Goal: Check status: Check status

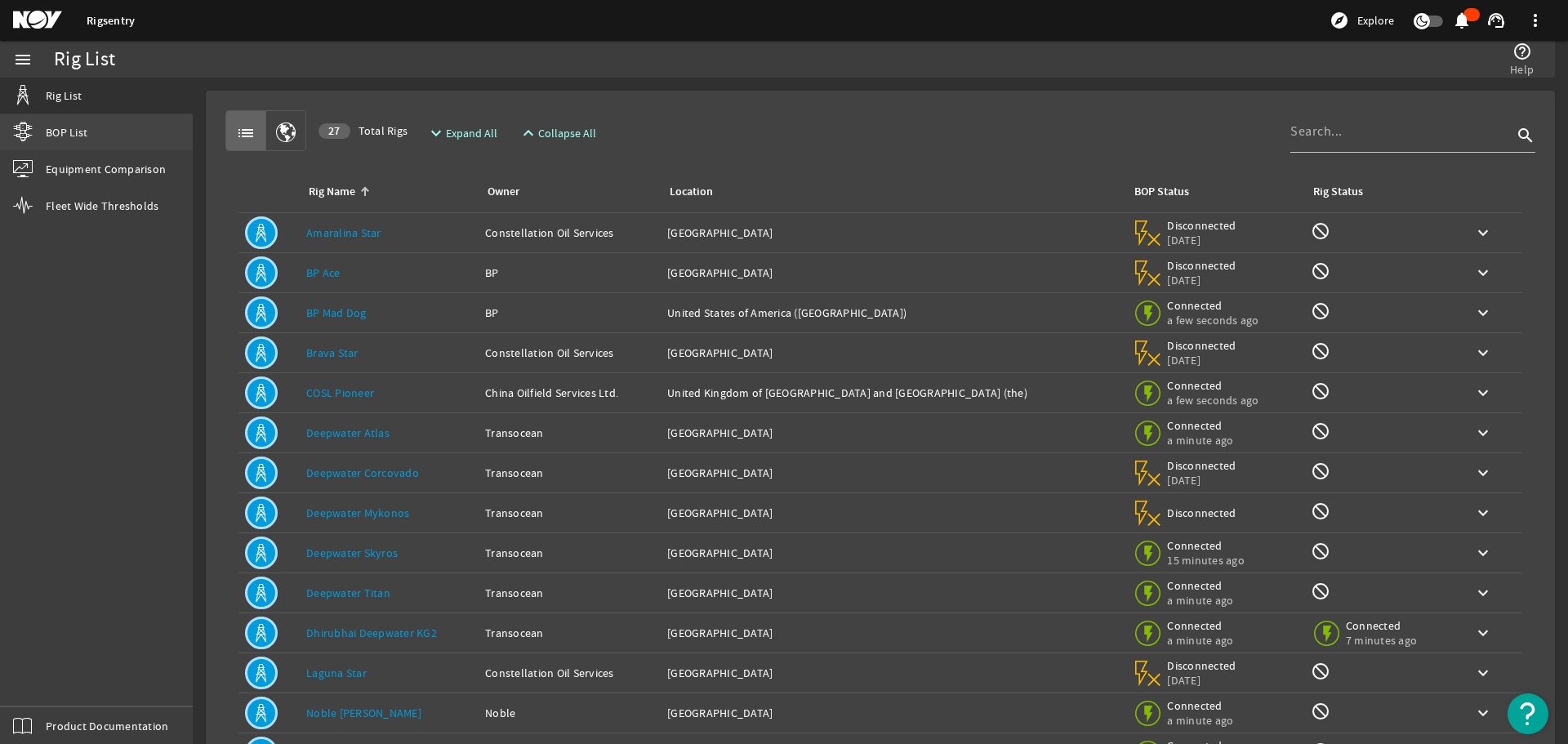
click at [59, 126] on span "BOP List" at bounding box center [66, 132] width 42 height 16
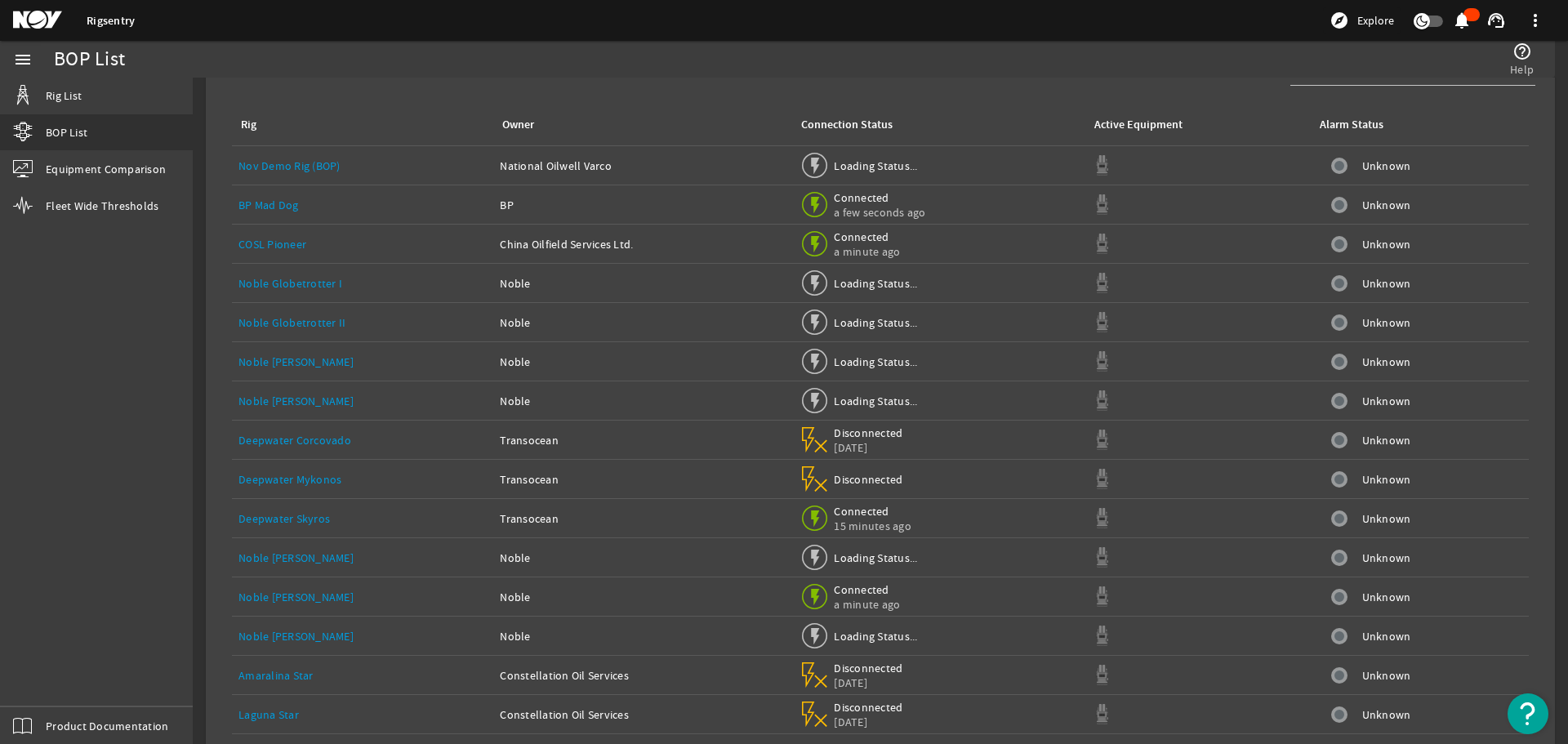
scroll to position [123, 0]
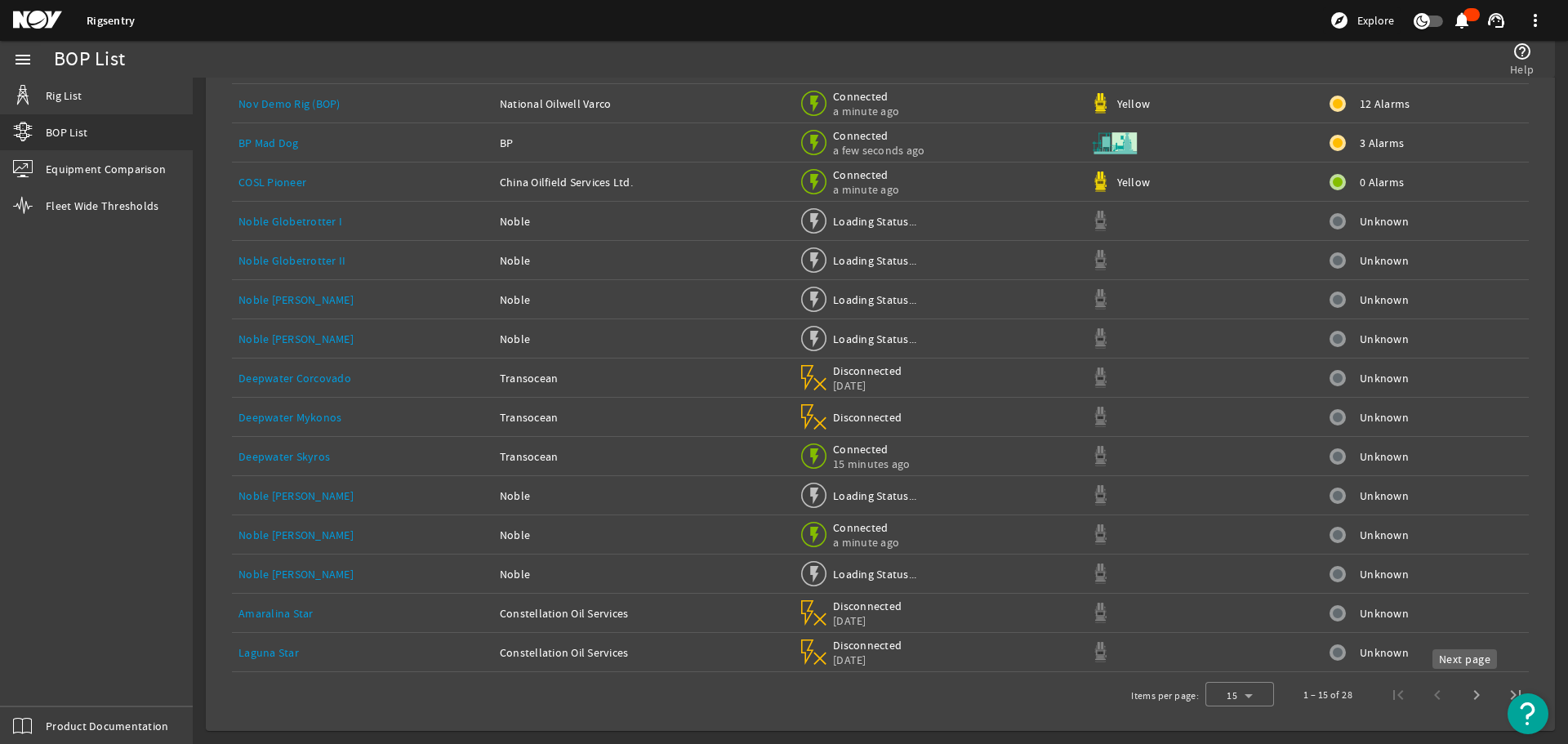
click at [1463, 690] on span "Next page" at bounding box center [1476, 695] width 39 height 39
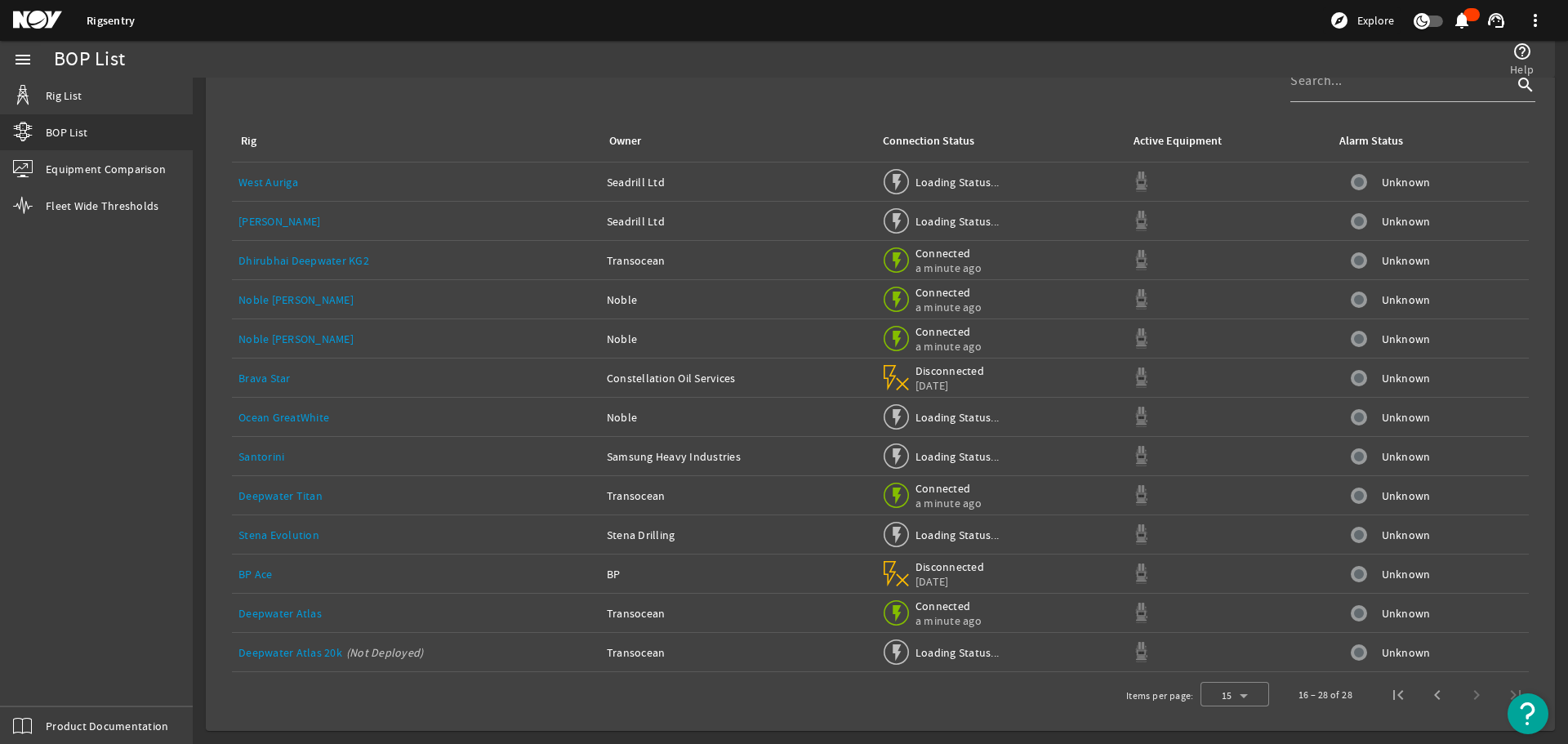
scroll to position [44, 0]
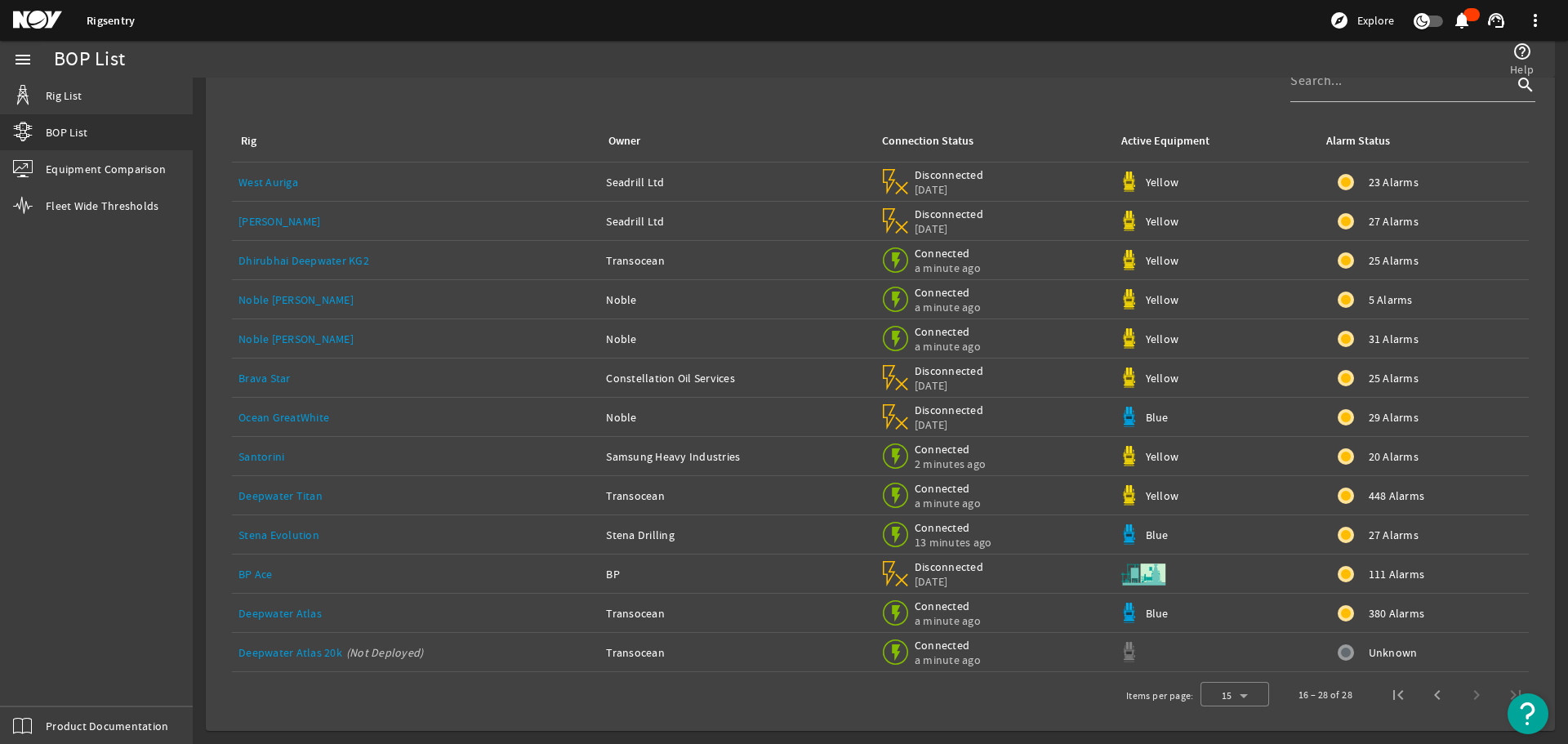
click at [270, 337] on link "Noble [PERSON_NAME]" at bounding box center [296, 339] width 115 height 15
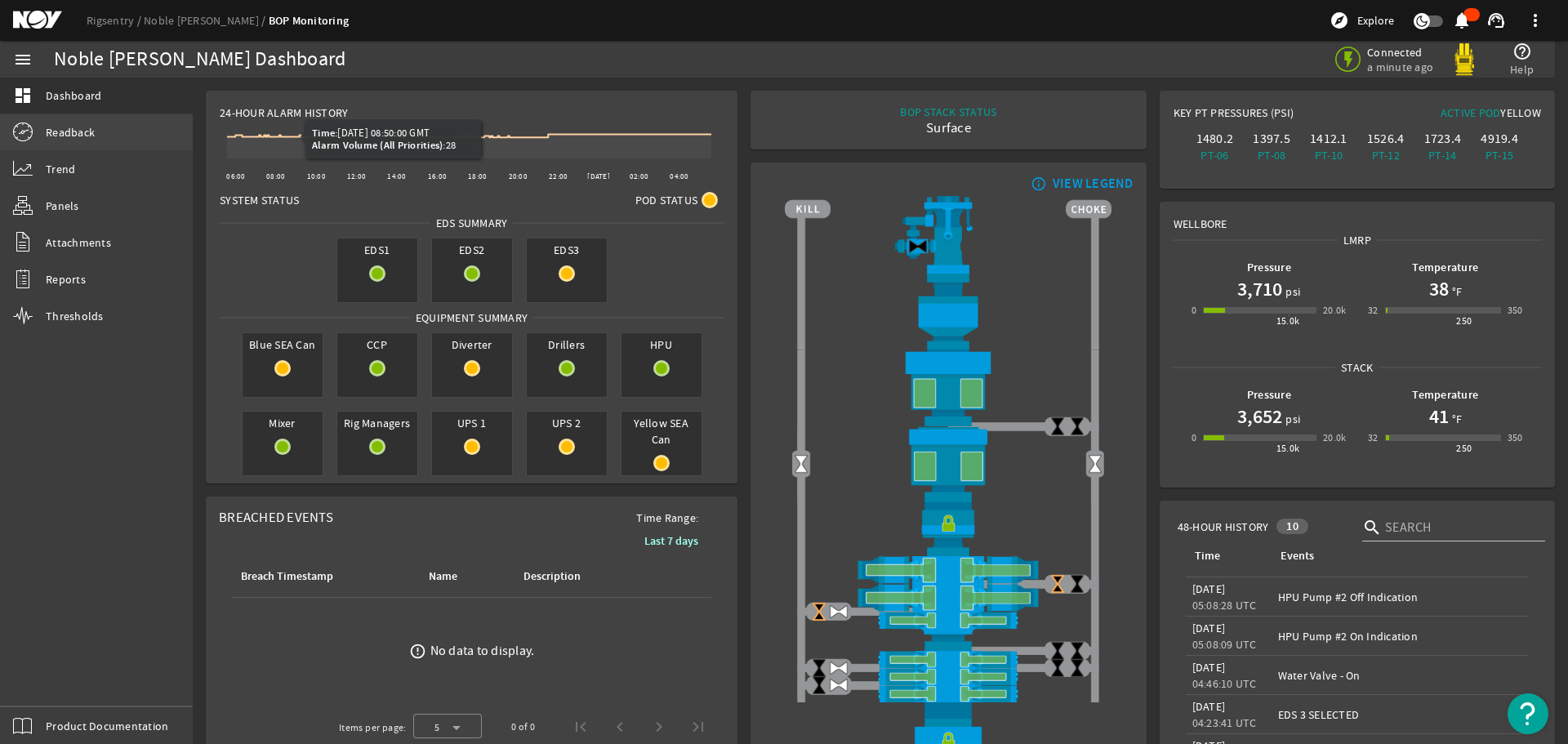
click at [97, 140] on link "Readback" at bounding box center [96, 132] width 193 height 36
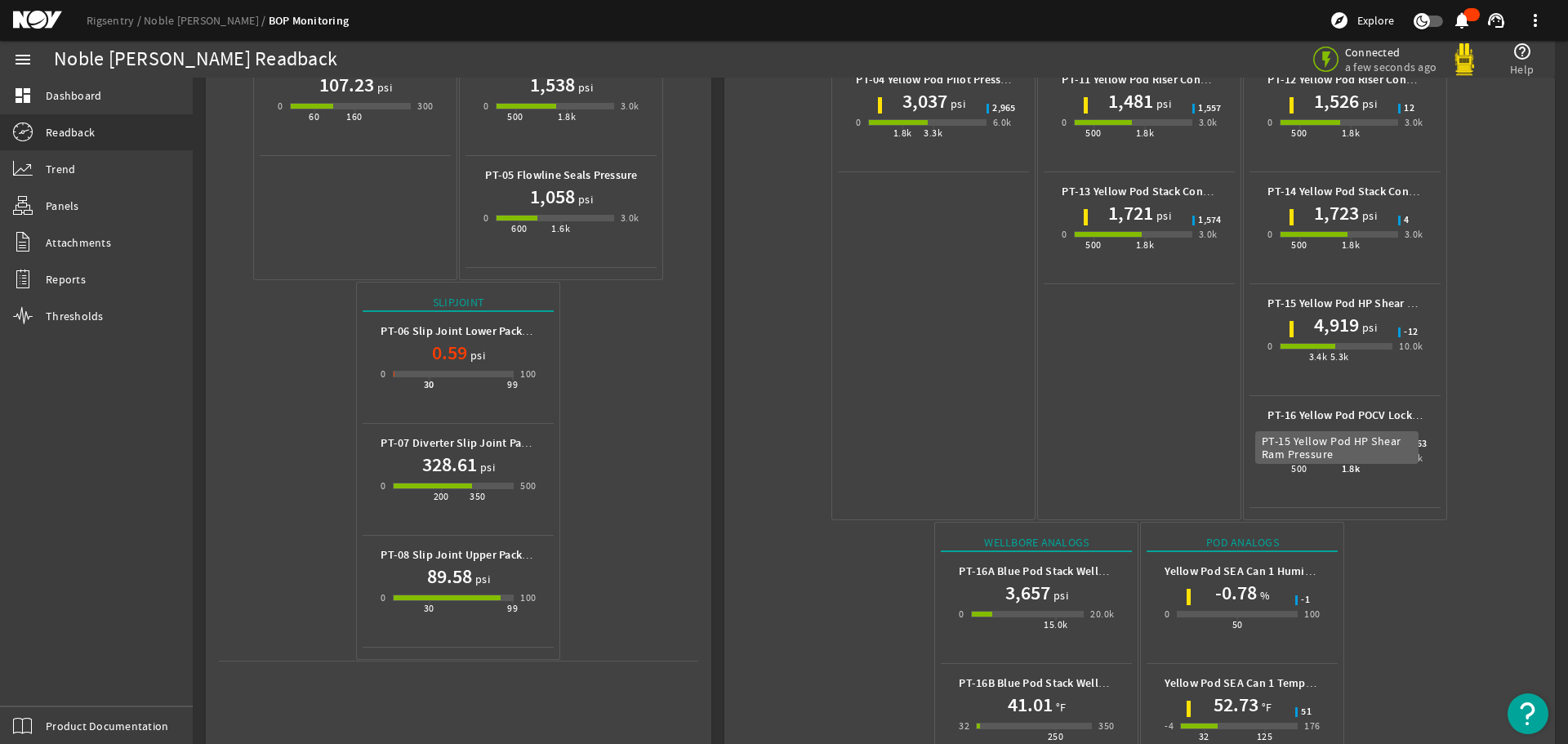
scroll to position [319, 0]
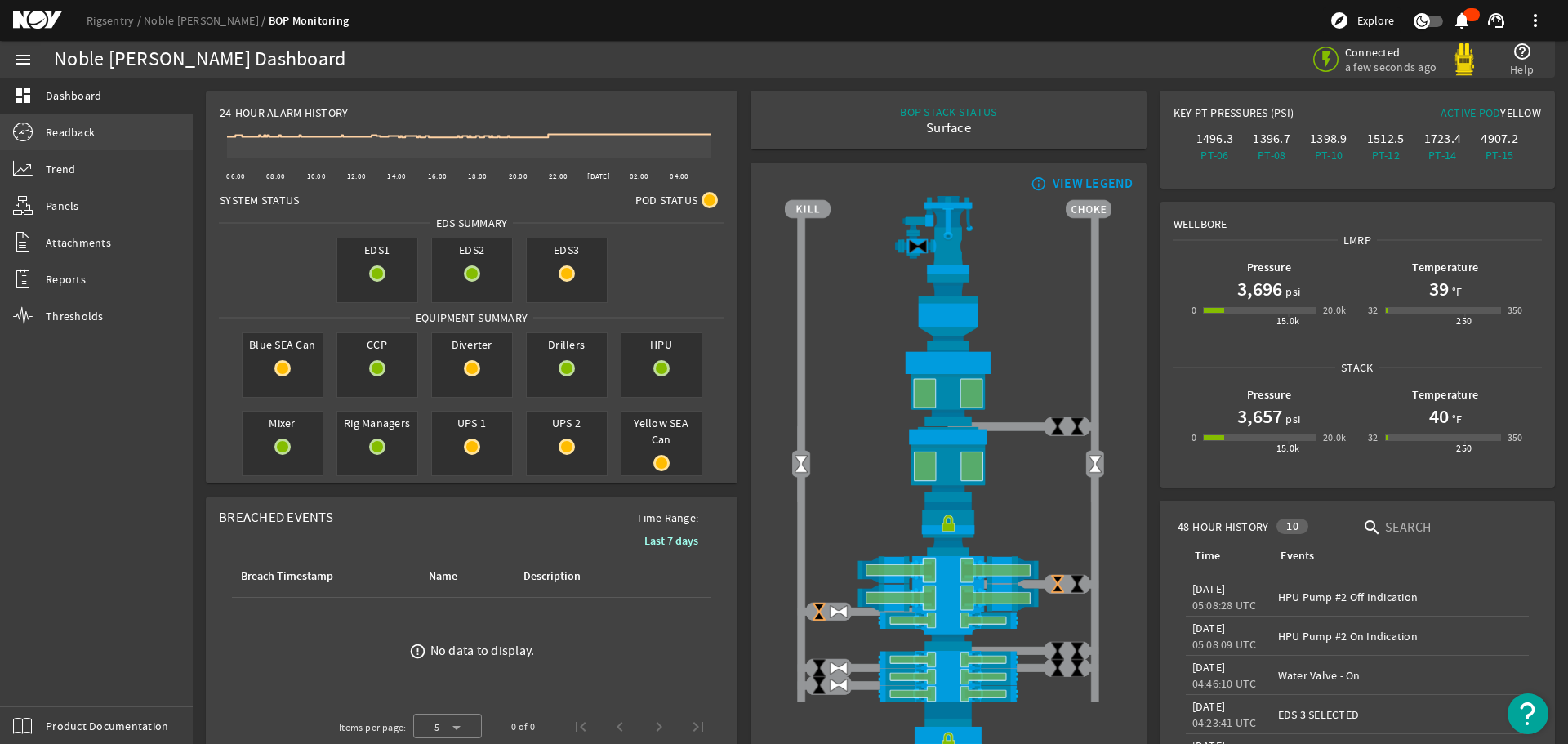
click at [64, 136] on span "Readback" at bounding box center [69, 132] width 49 height 16
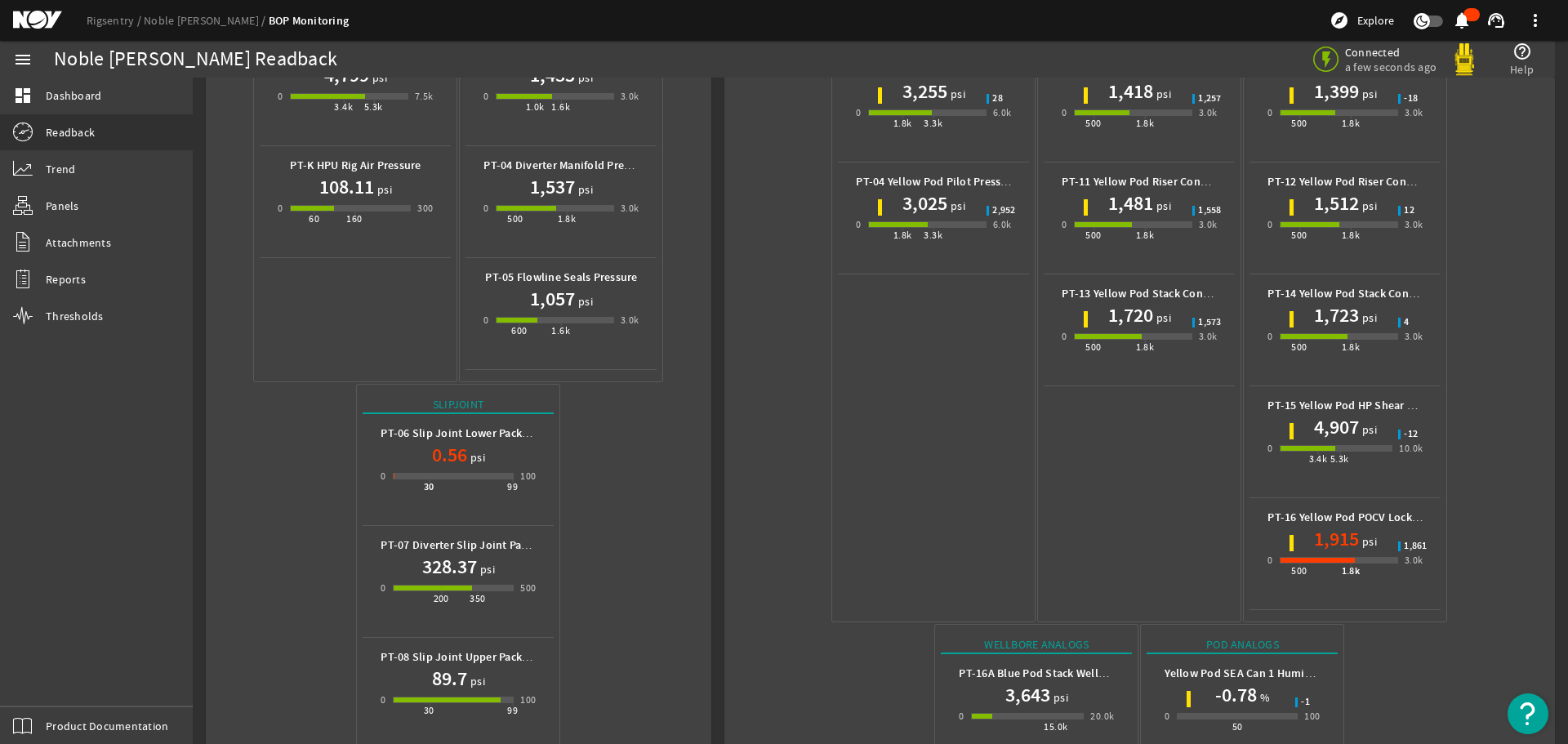
scroll to position [653, 0]
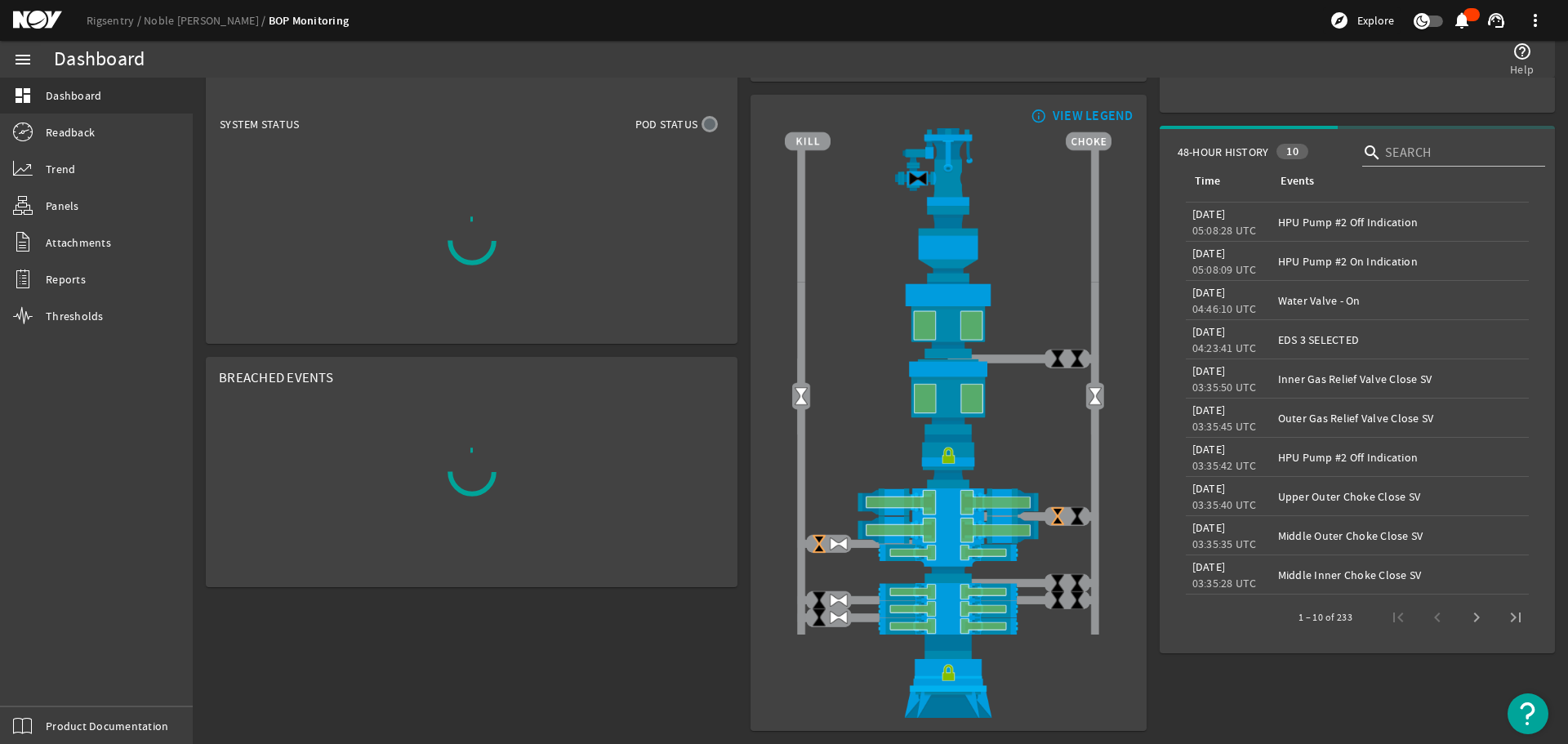
scroll to position [76, 0]
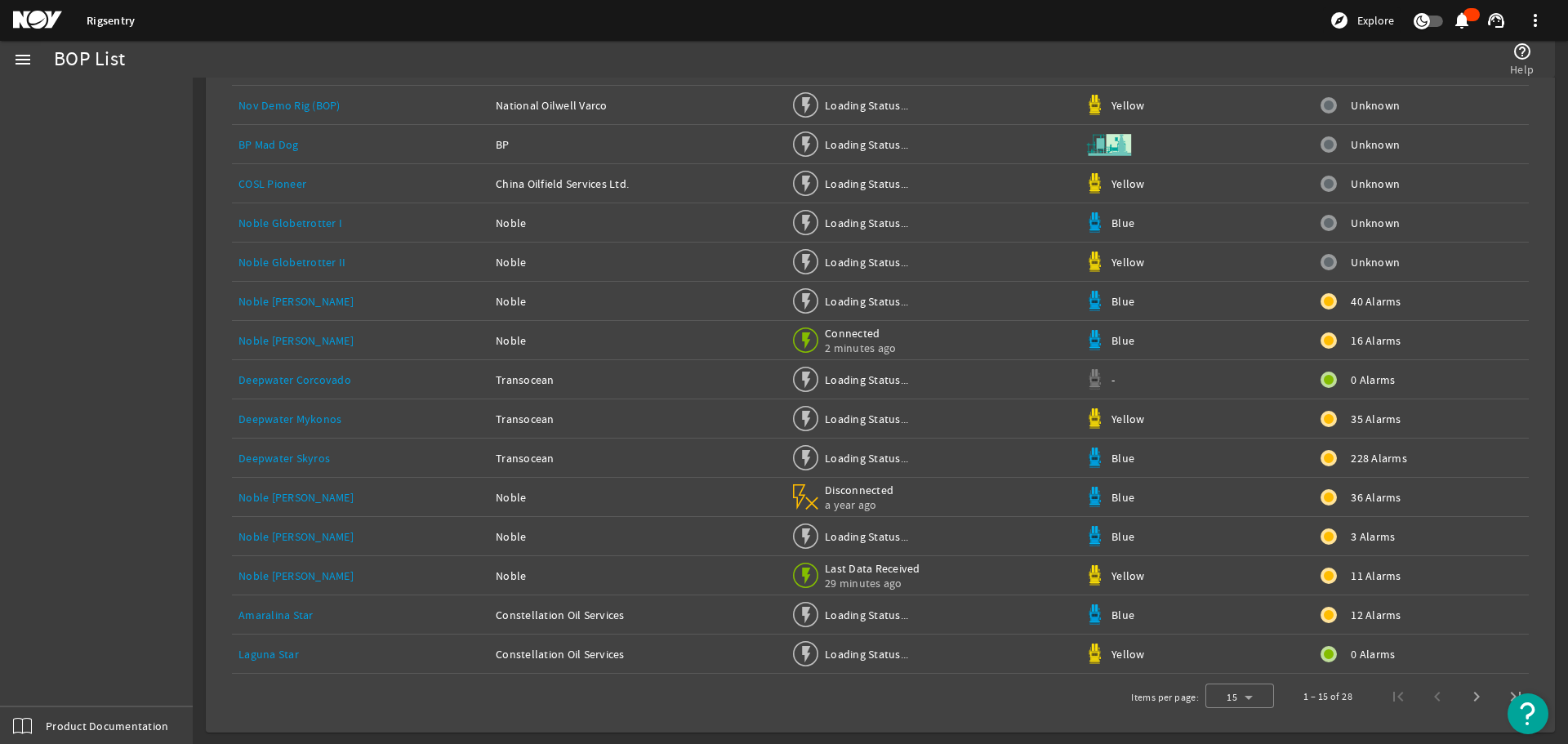
scroll to position [123, 0]
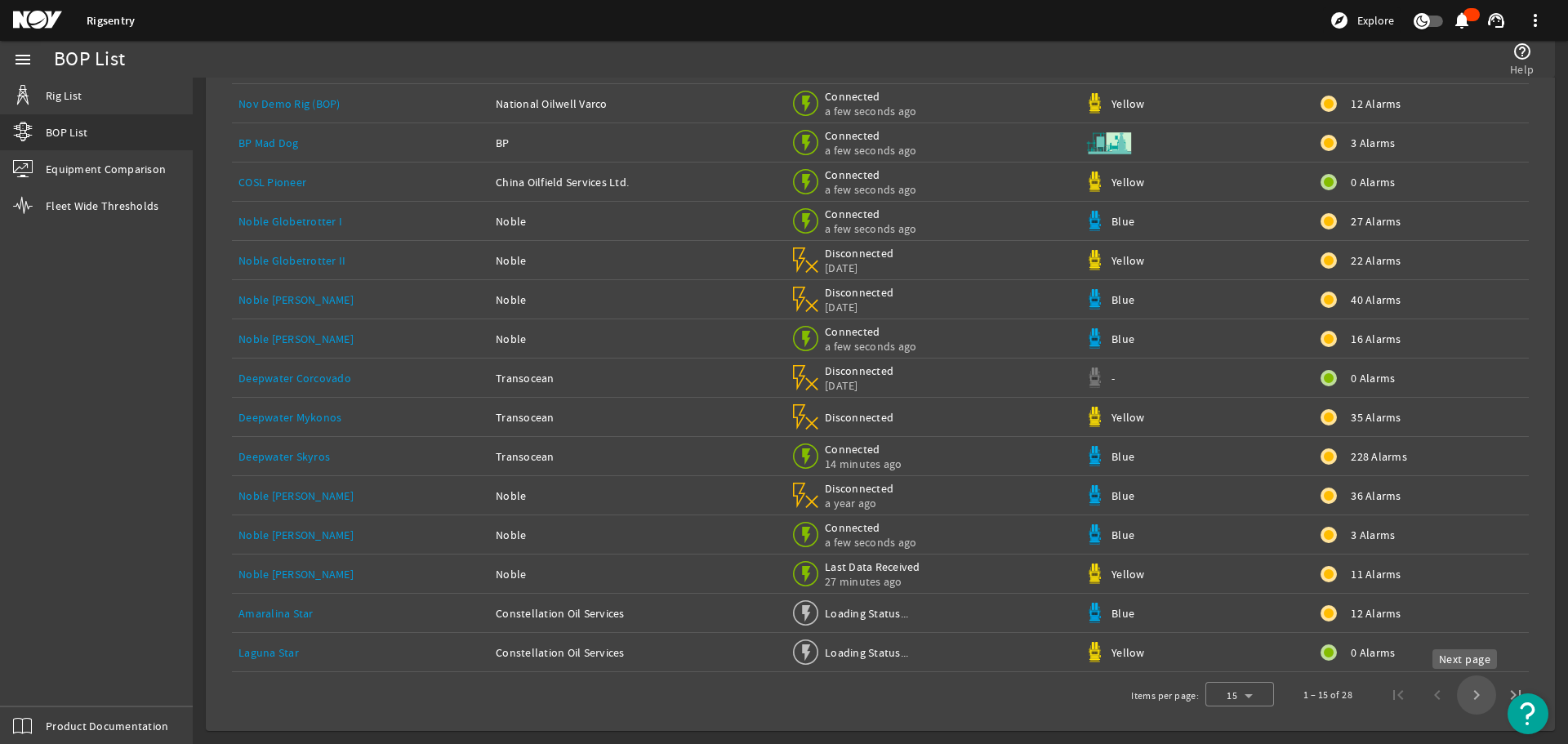
click at [1466, 692] on span "Next page" at bounding box center [1476, 695] width 39 height 39
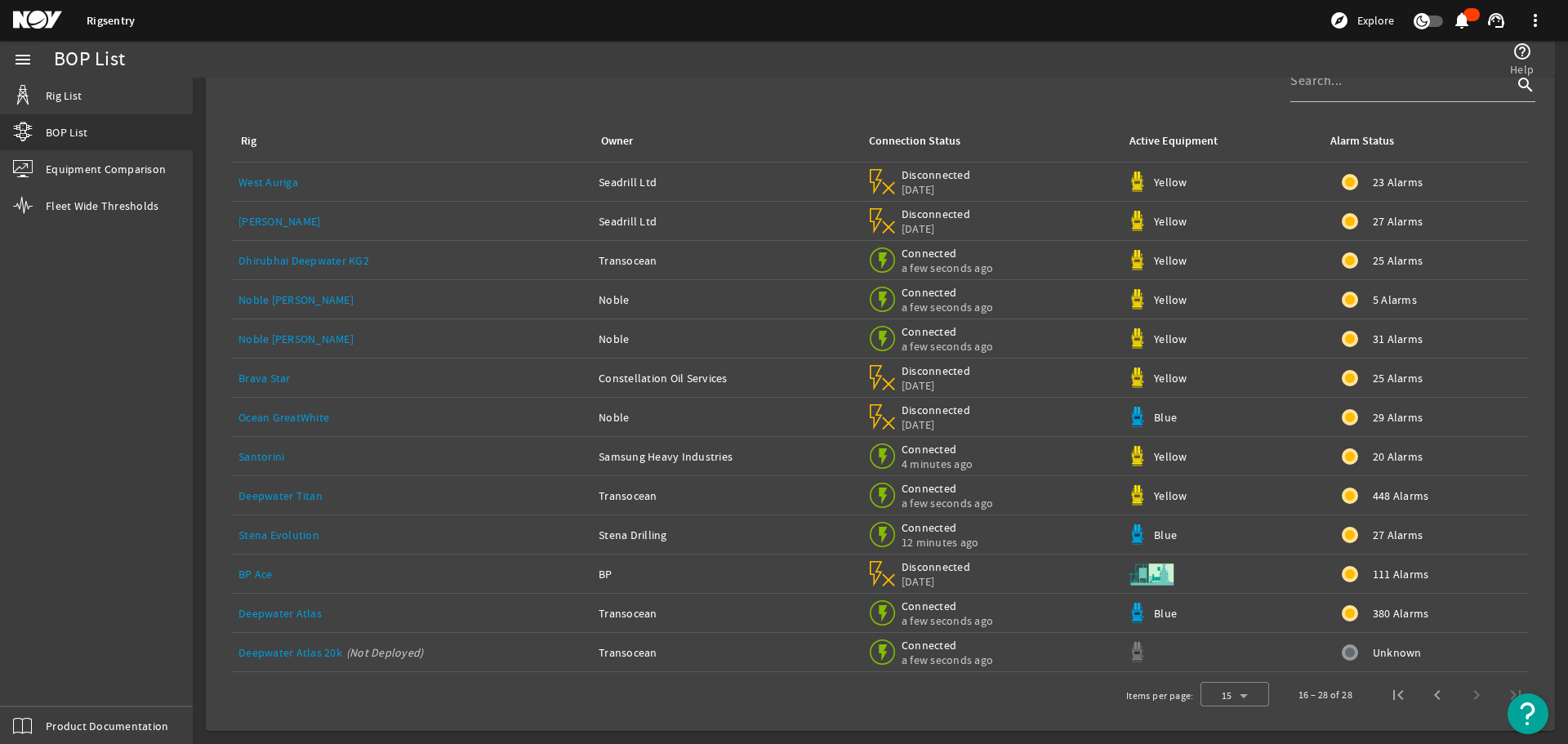
click at [298, 533] on link "Stena Evolution" at bounding box center [278, 535] width 81 height 15
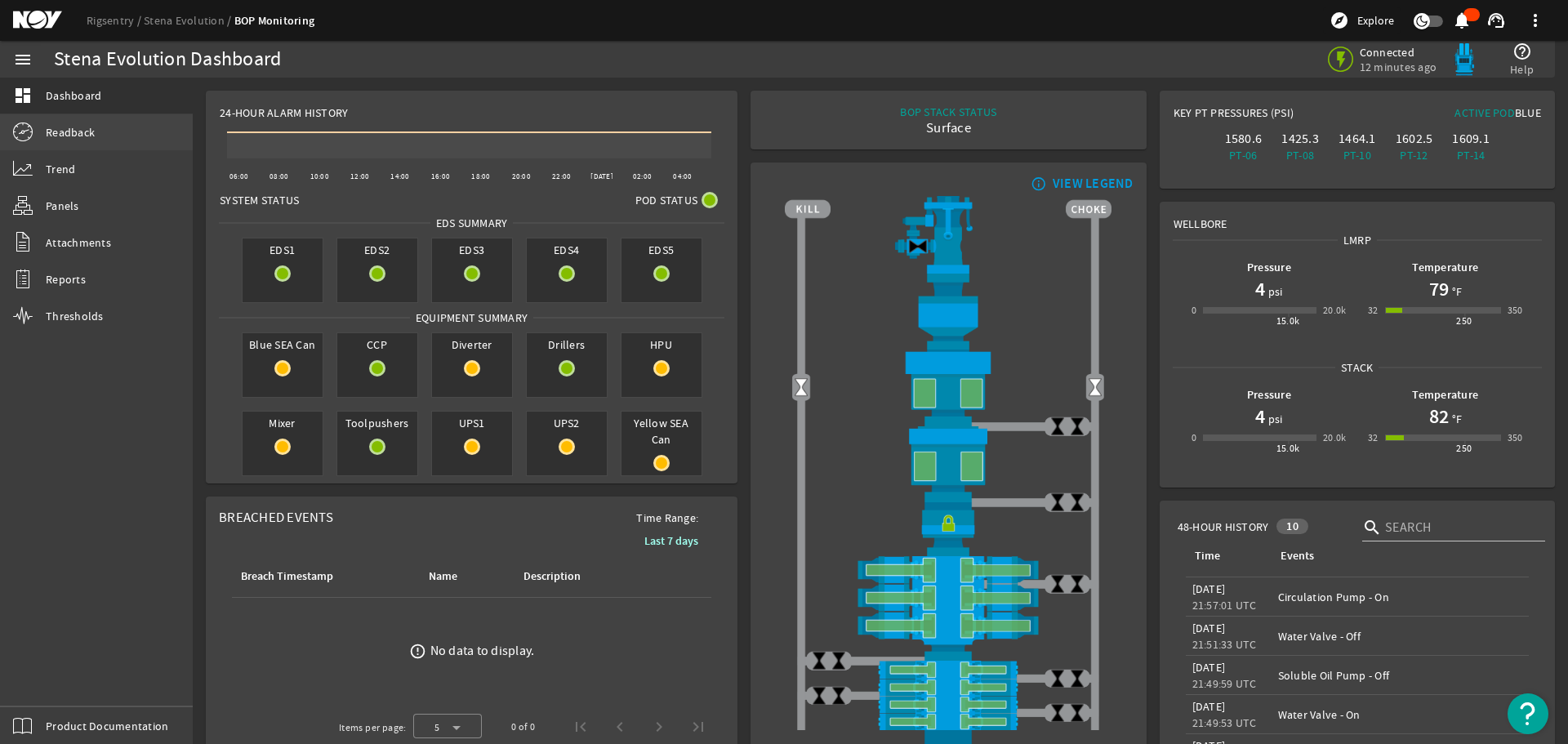
click at [104, 140] on link "Readback" at bounding box center [96, 132] width 193 height 36
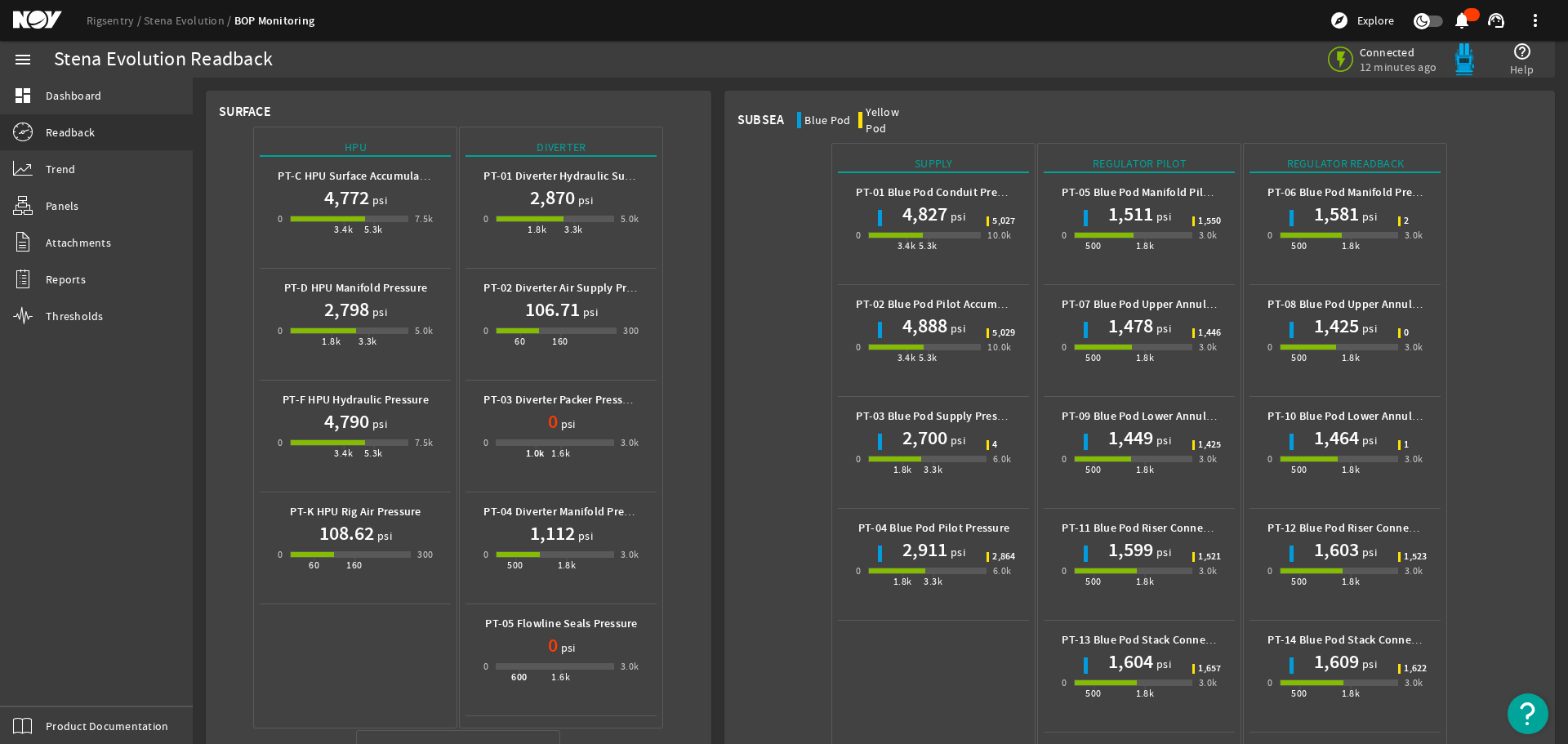
click at [1516, 460] on div "Supply PT-01 Blue Pod Conduit Pressure 4,827 psi 0 3.4k 5.3k 10.0k 5,027 PT-02 …" at bounding box center [1139, 746] width 804 height 1208
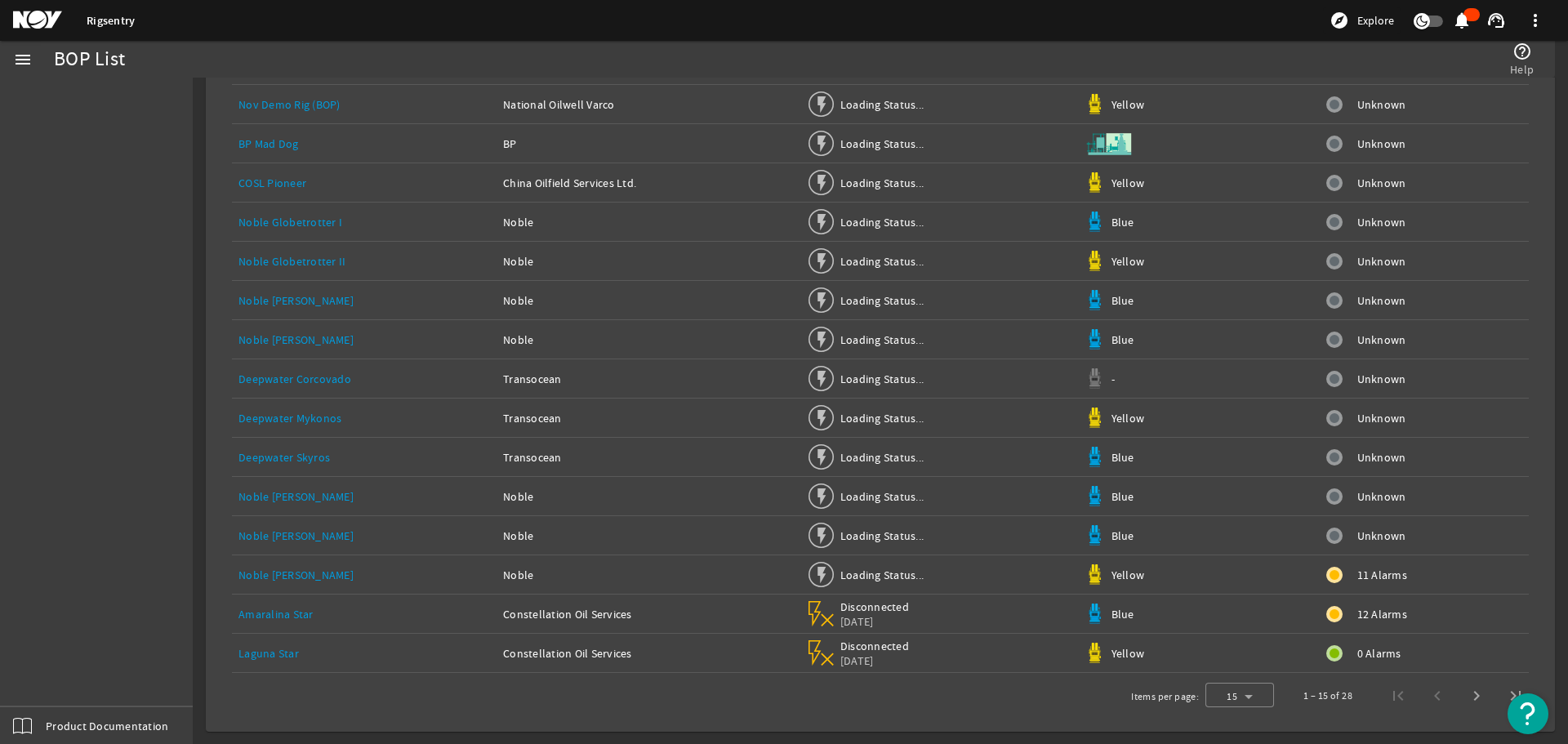
scroll to position [123, 0]
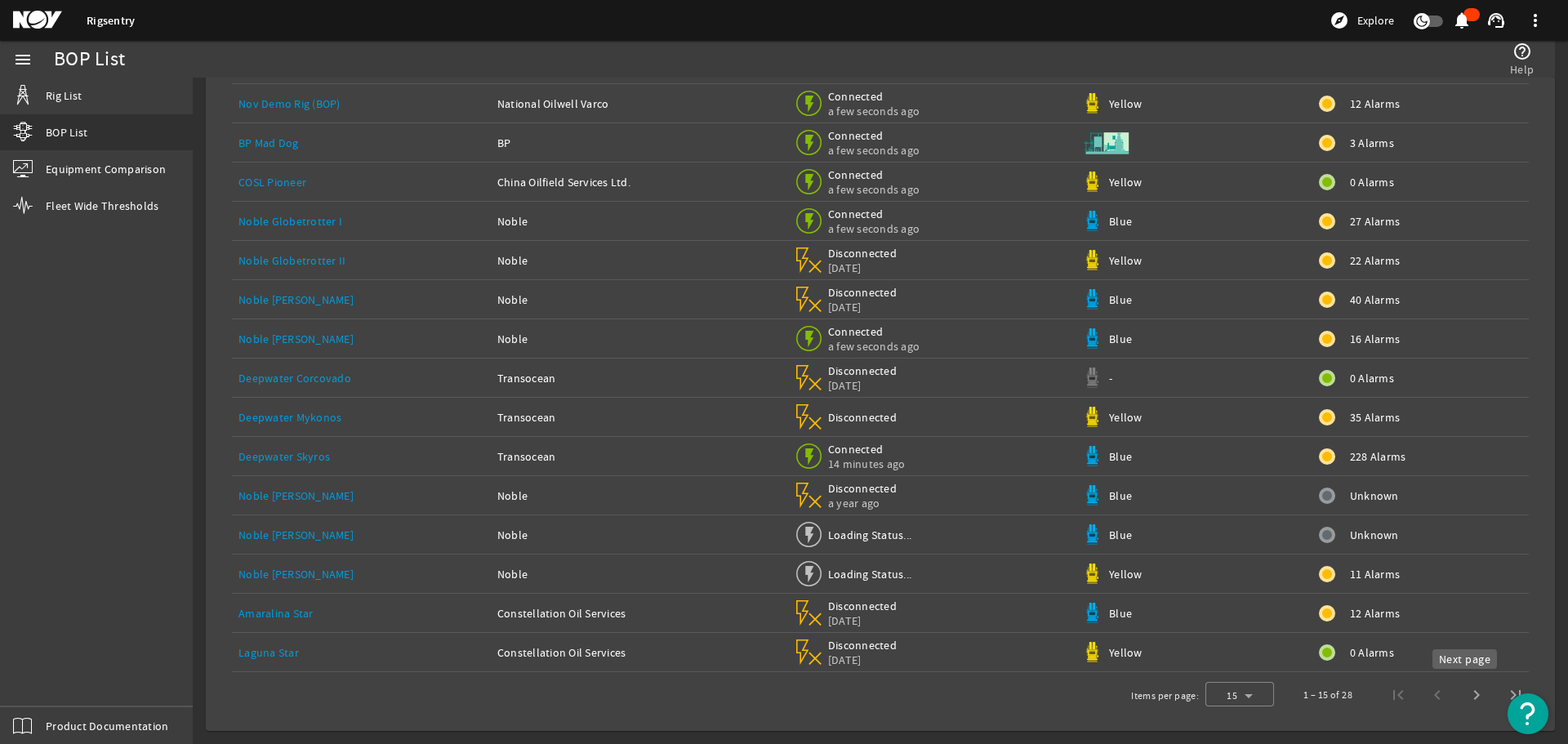
click at [1465, 696] on span "Next page" at bounding box center [1476, 695] width 39 height 39
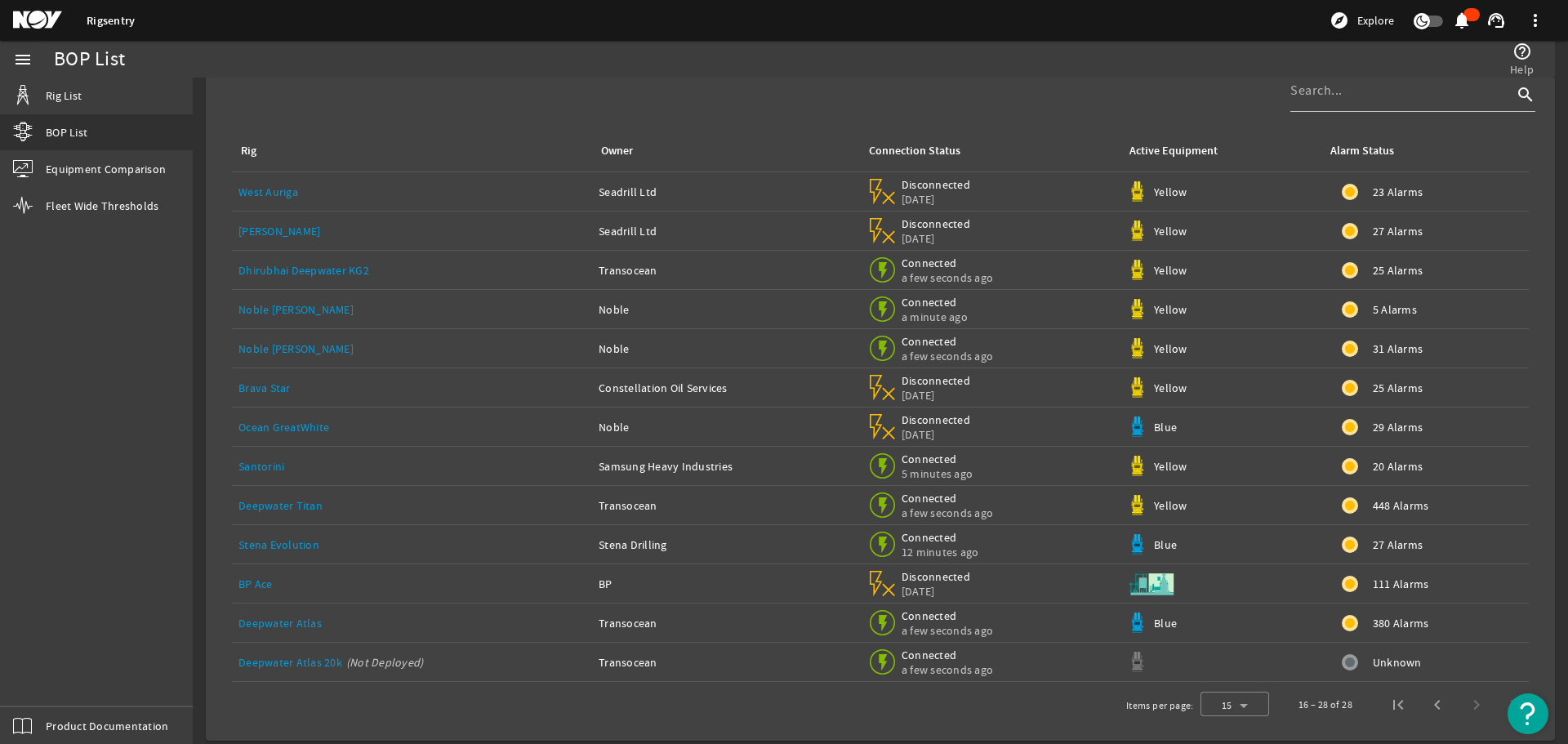
scroll to position [44, 0]
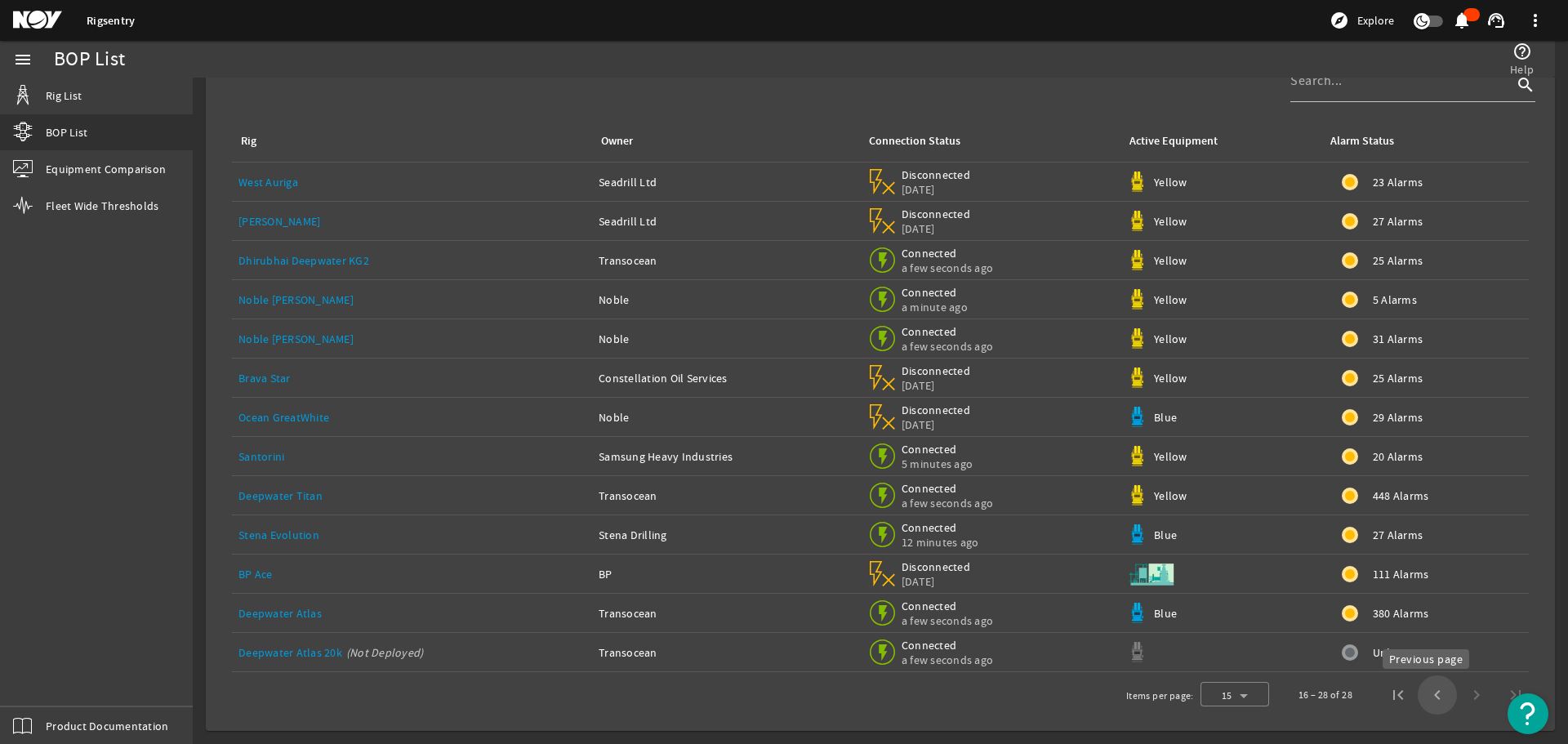
click at [1422, 693] on span "Previous page" at bounding box center [1437, 695] width 39 height 39
